Goal: Navigation & Orientation: Find specific page/section

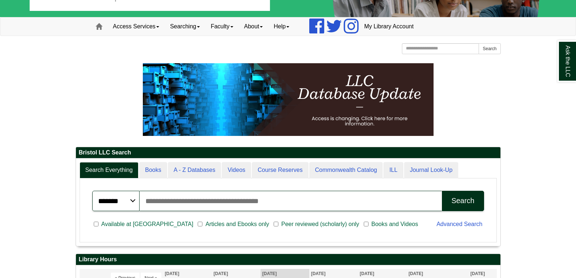
scroll to position [88, 425]
